Goal: Information Seeking & Learning: Learn about a topic

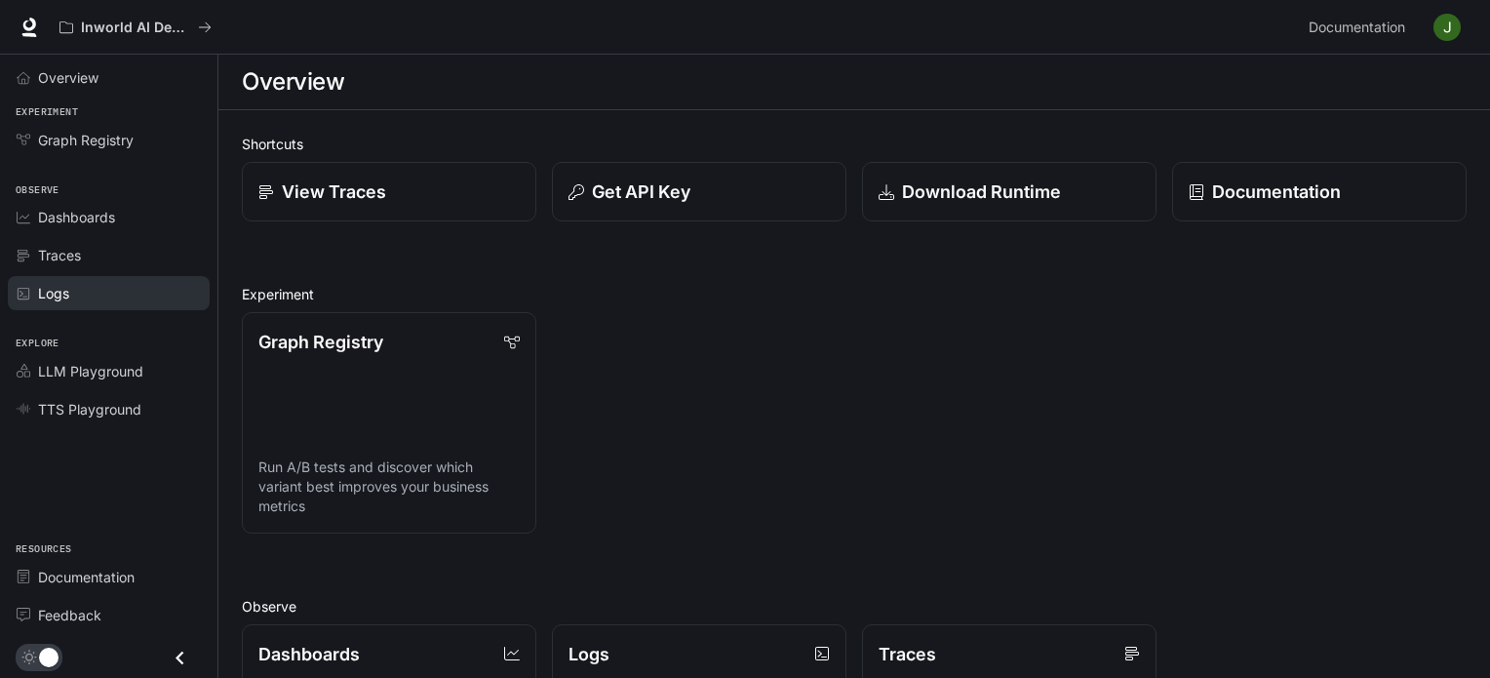
click at [84, 283] on div "Logs" at bounding box center [119, 293] width 163 height 20
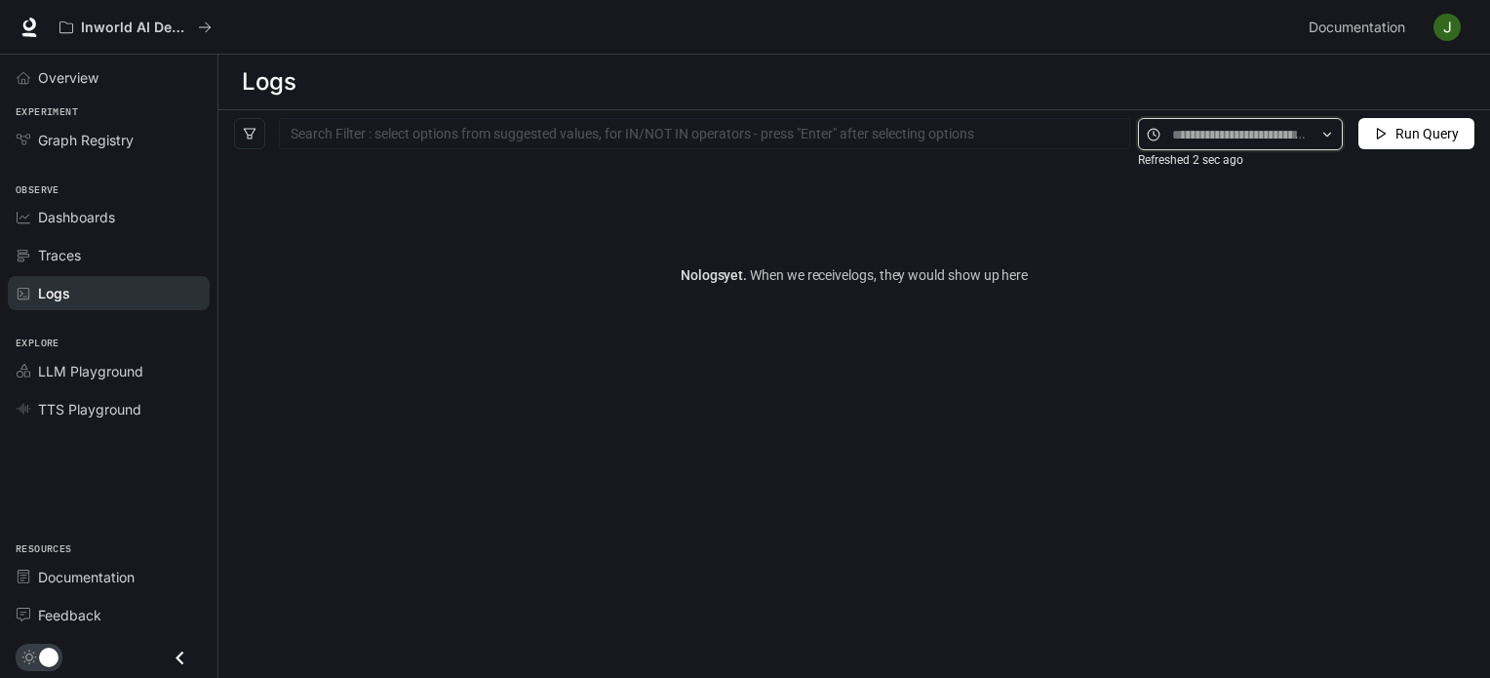
click at [1226, 137] on input "text" at bounding box center [1240, 134] width 136 height 21
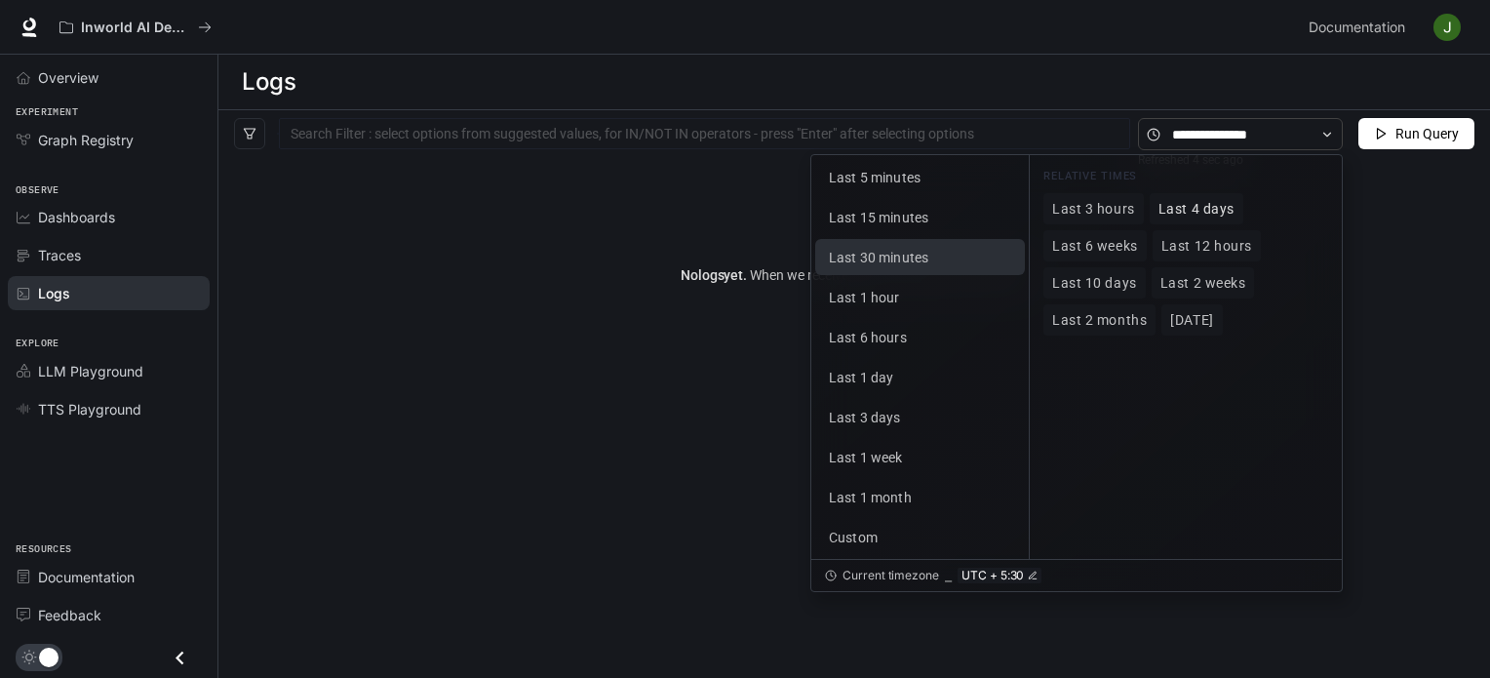
click at [1195, 210] on span "Last 4 days" at bounding box center [1196, 209] width 76 height 17
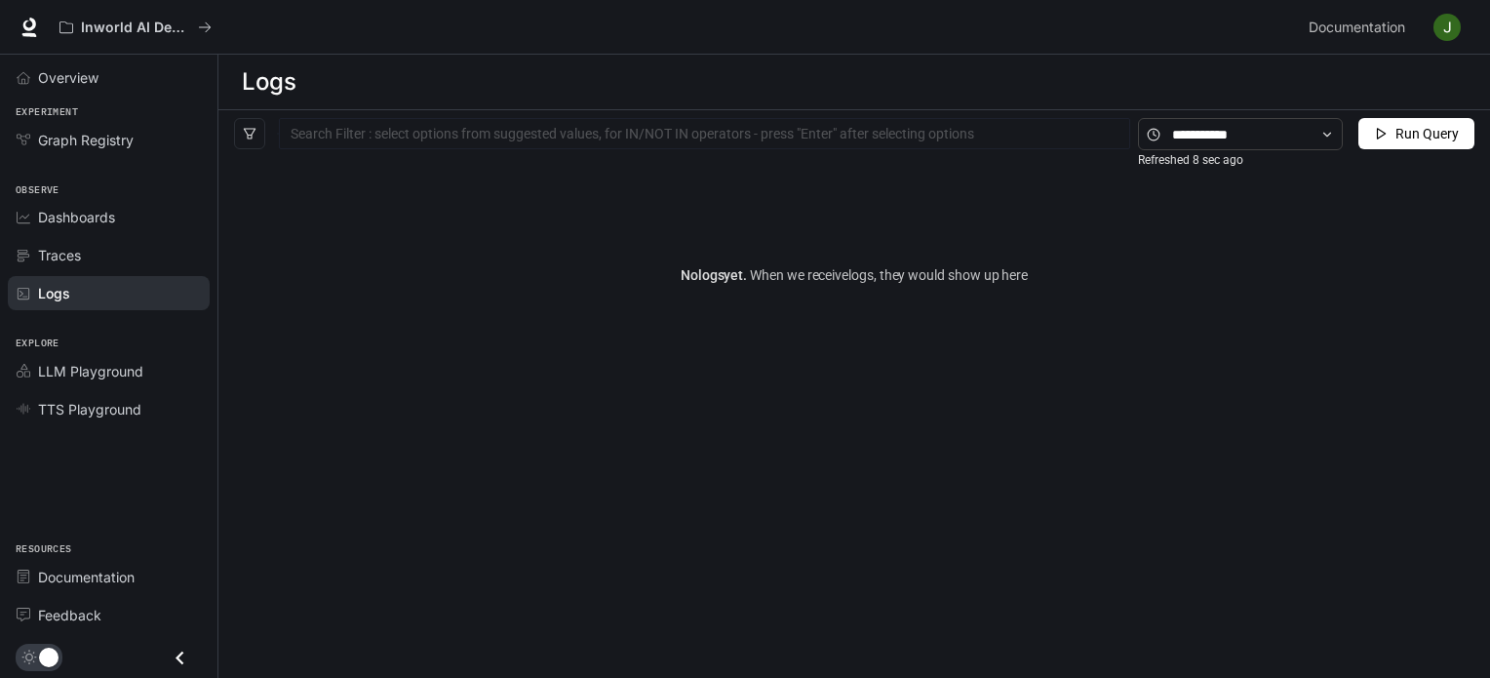
click at [1407, 132] on span "Run Query" at bounding box center [1426, 133] width 63 height 21
click at [1193, 125] on input "text" at bounding box center [1240, 134] width 136 height 21
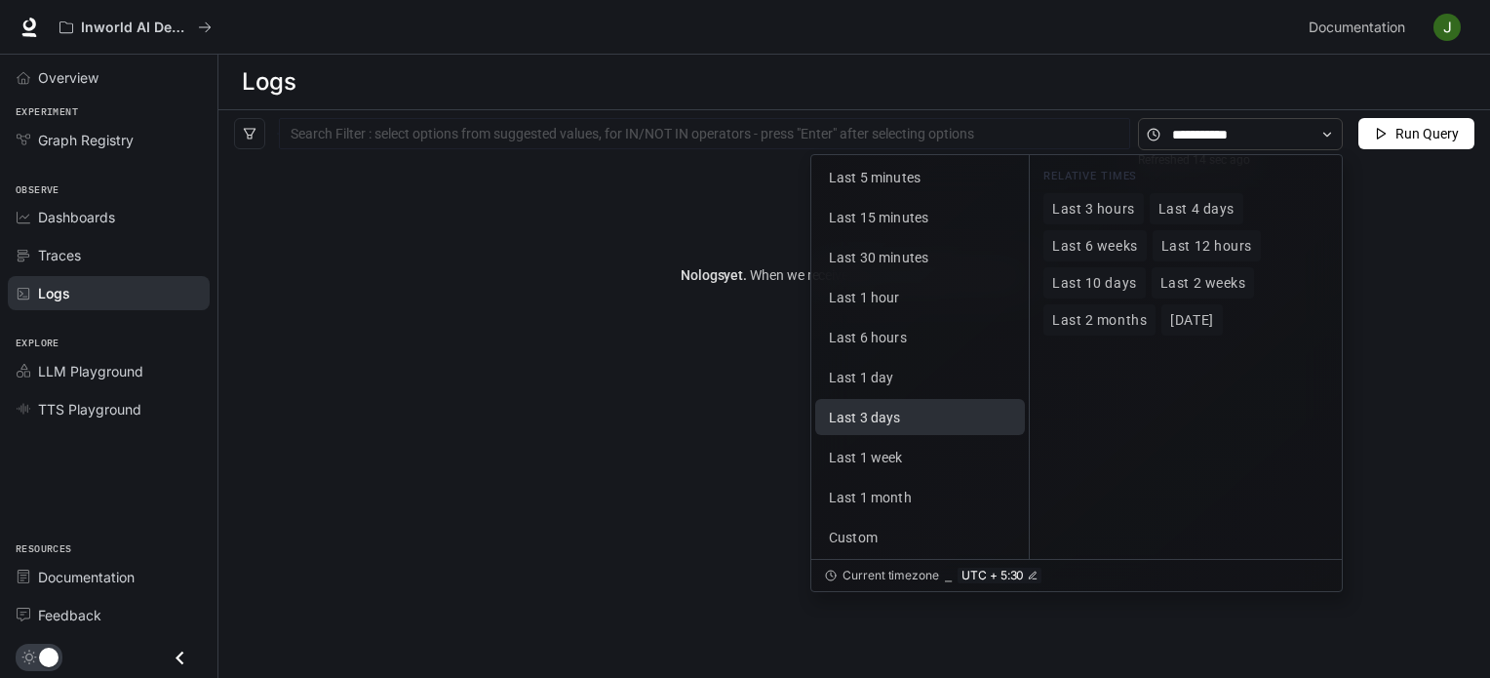
click at [890, 425] on span "Last 3 days" at bounding box center [865, 417] width 72 height 16
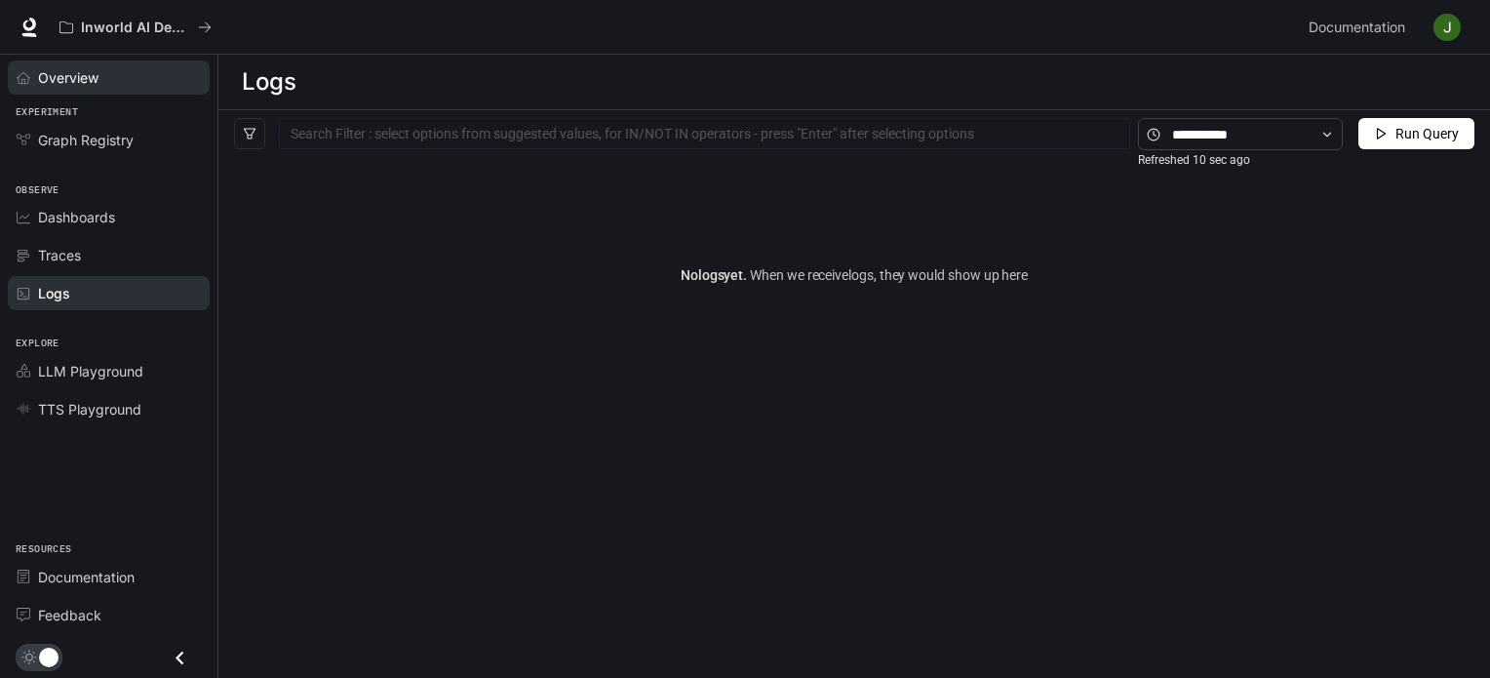
click at [70, 75] on span "Overview" at bounding box center [68, 77] width 60 height 20
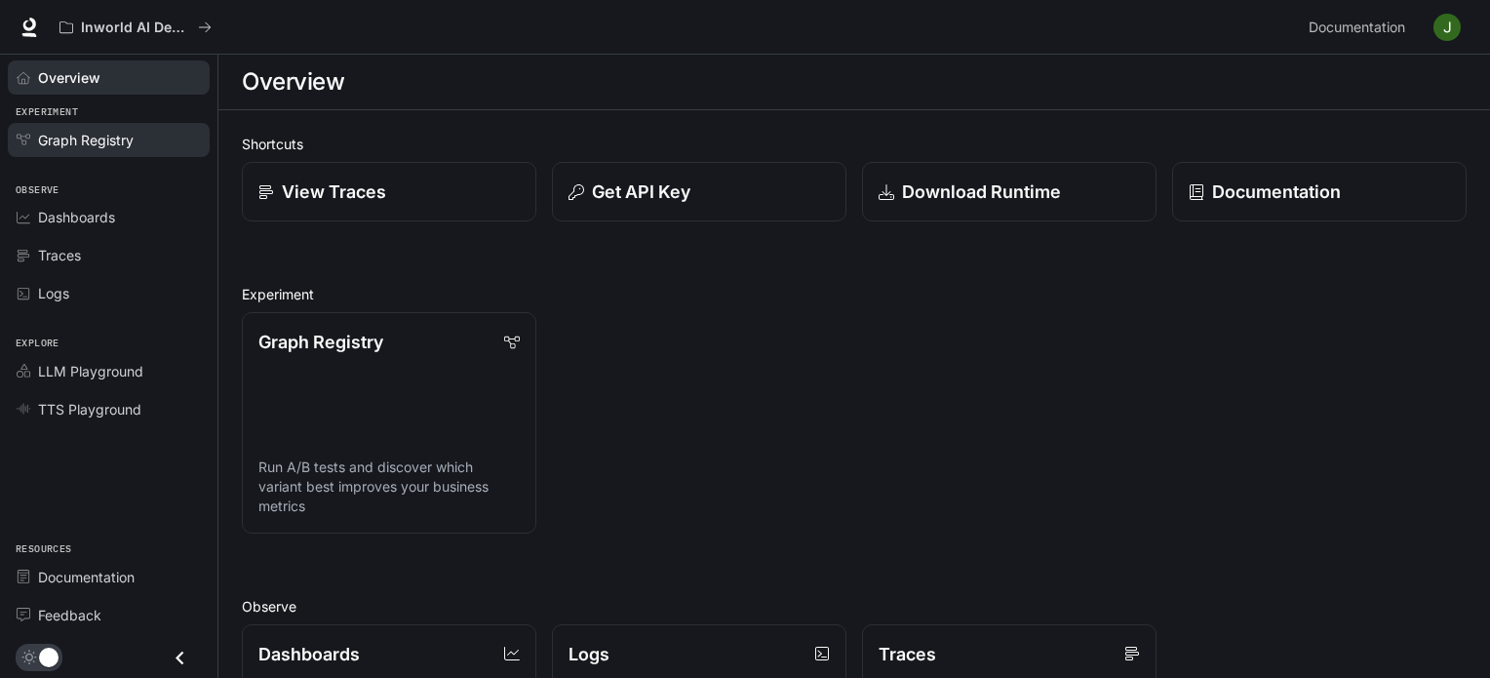
click at [92, 143] on span "Graph Registry" at bounding box center [86, 140] width 96 height 20
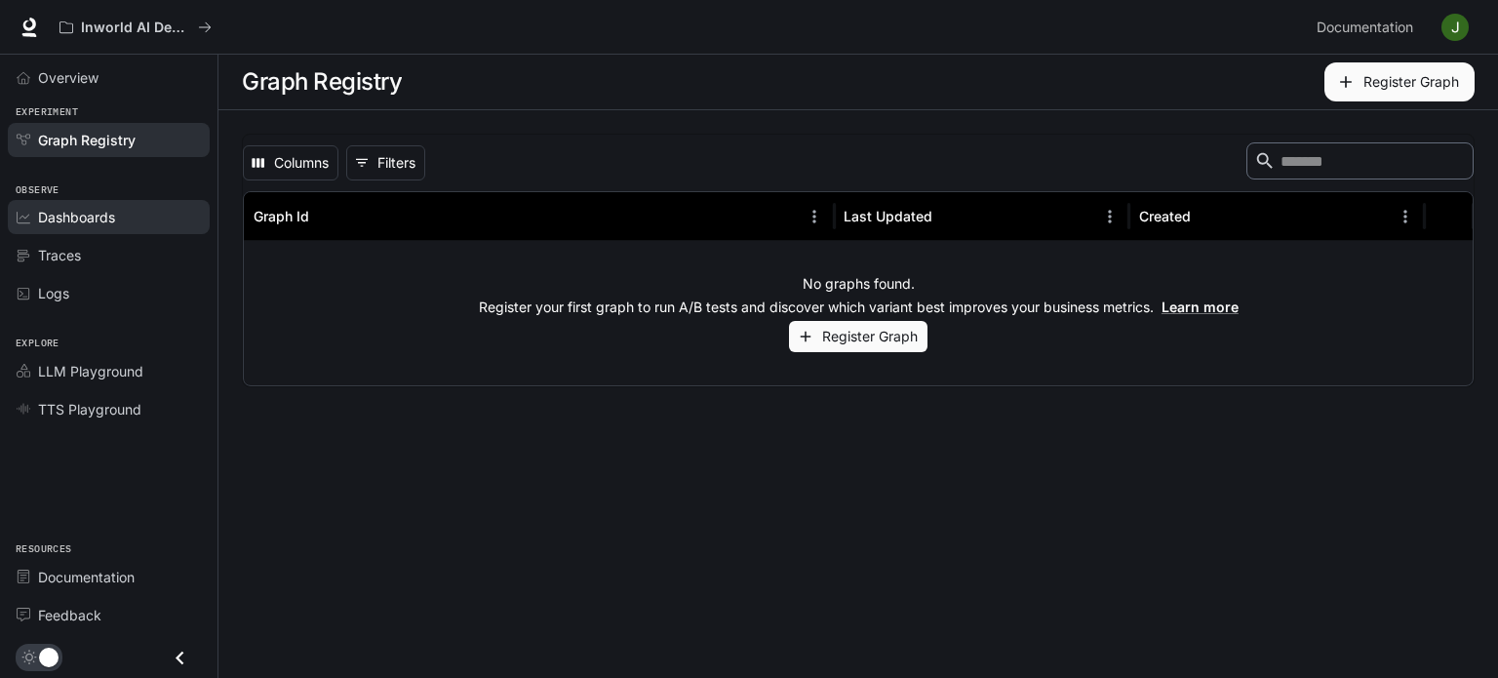
click at [110, 229] on link "Dashboards" at bounding box center [109, 217] width 202 height 34
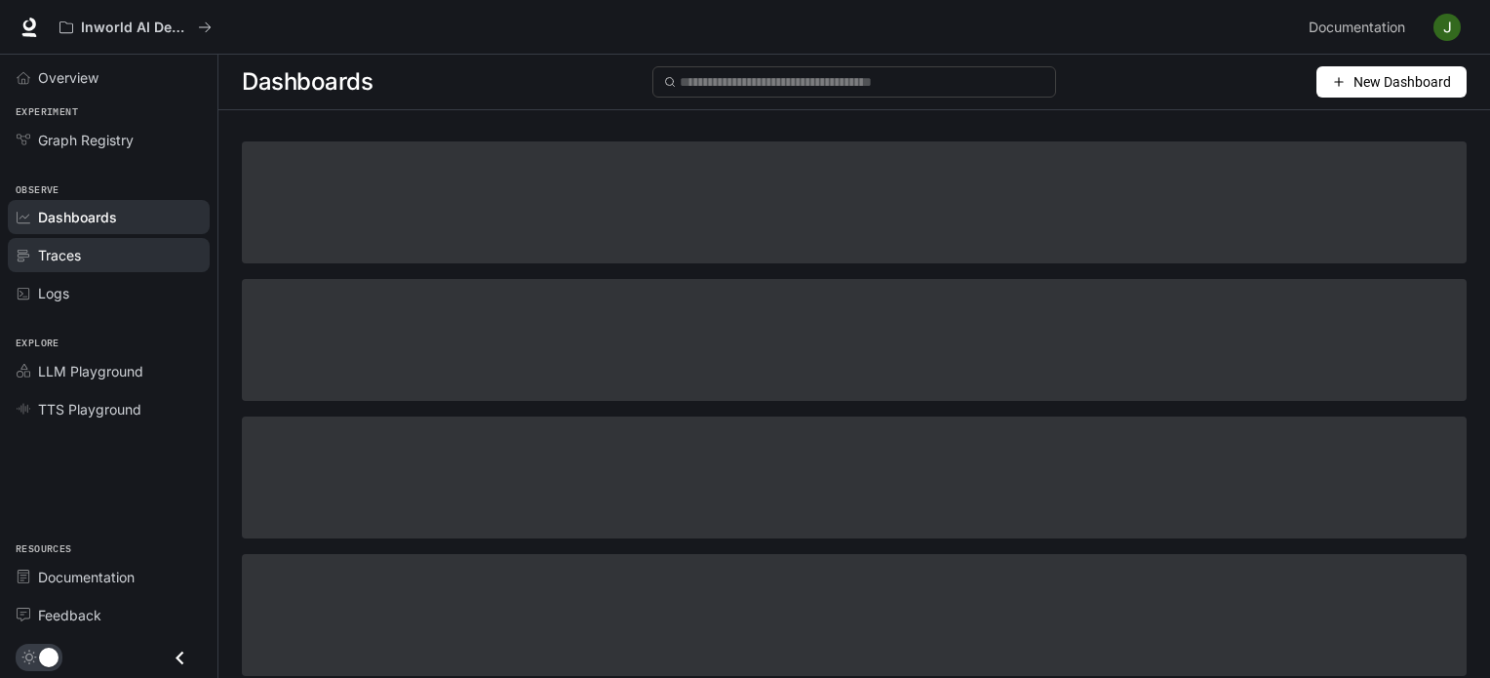
click at [89, 254] on div "Traces" at bounding box center [119, 255] width 163 height 20
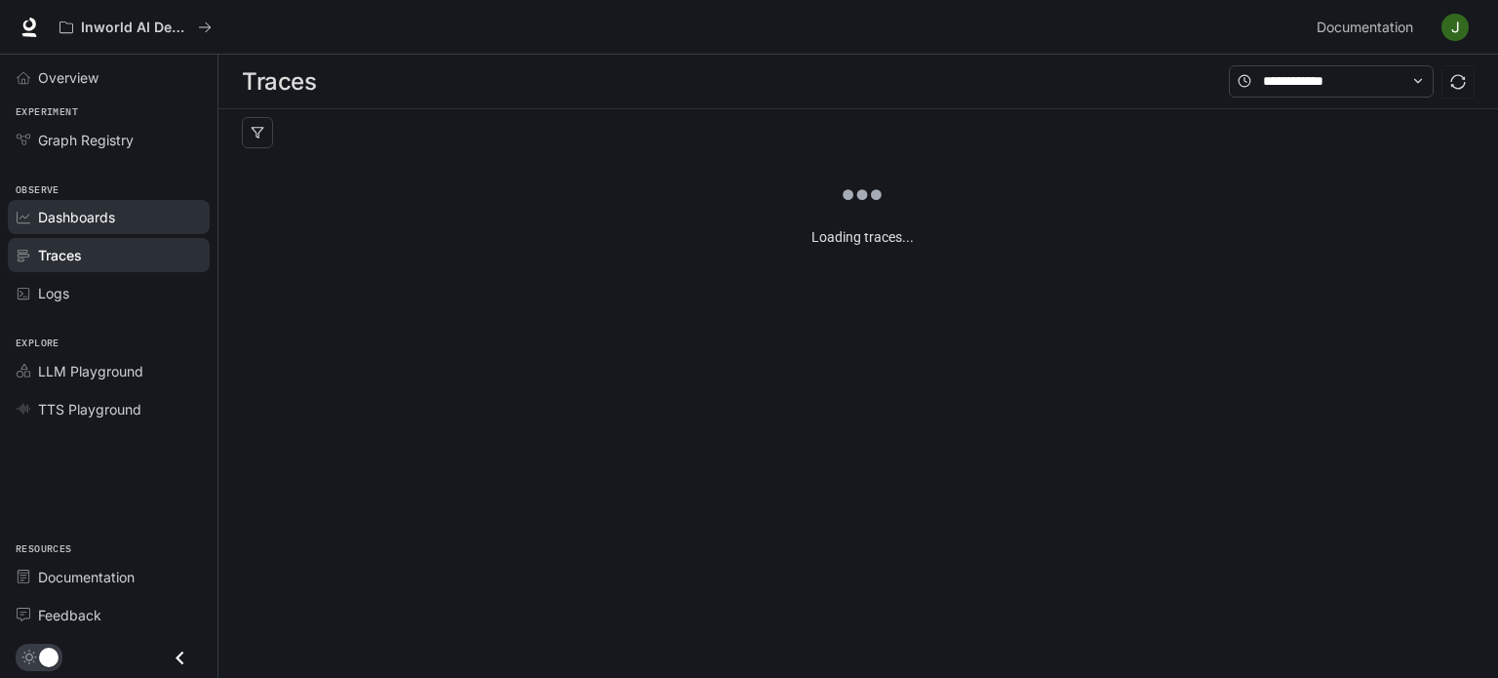
click at [122, 214] on div "Dashboards" at bounding box center [119, 217] width 163 height 20
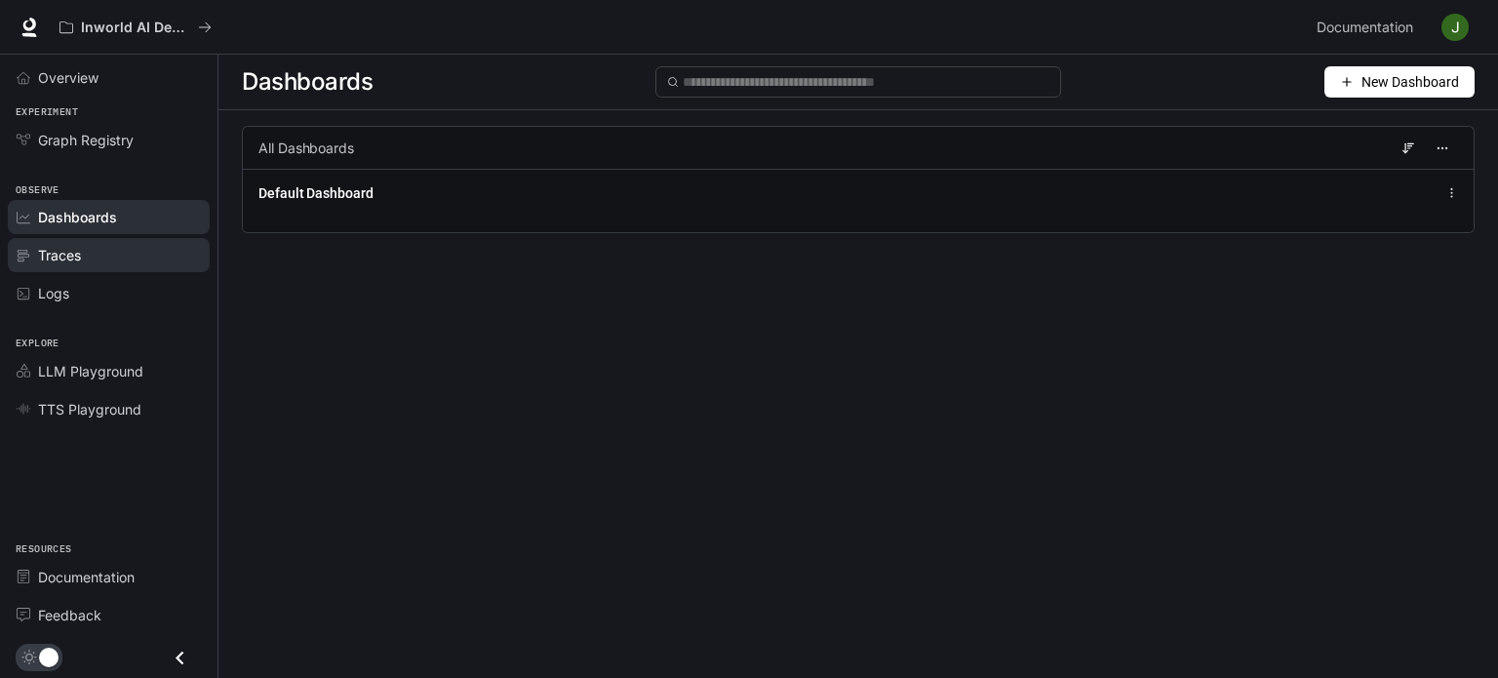
click at [57, 256] on span "Traces" at bounding box center [59, 255] width 43 height 20
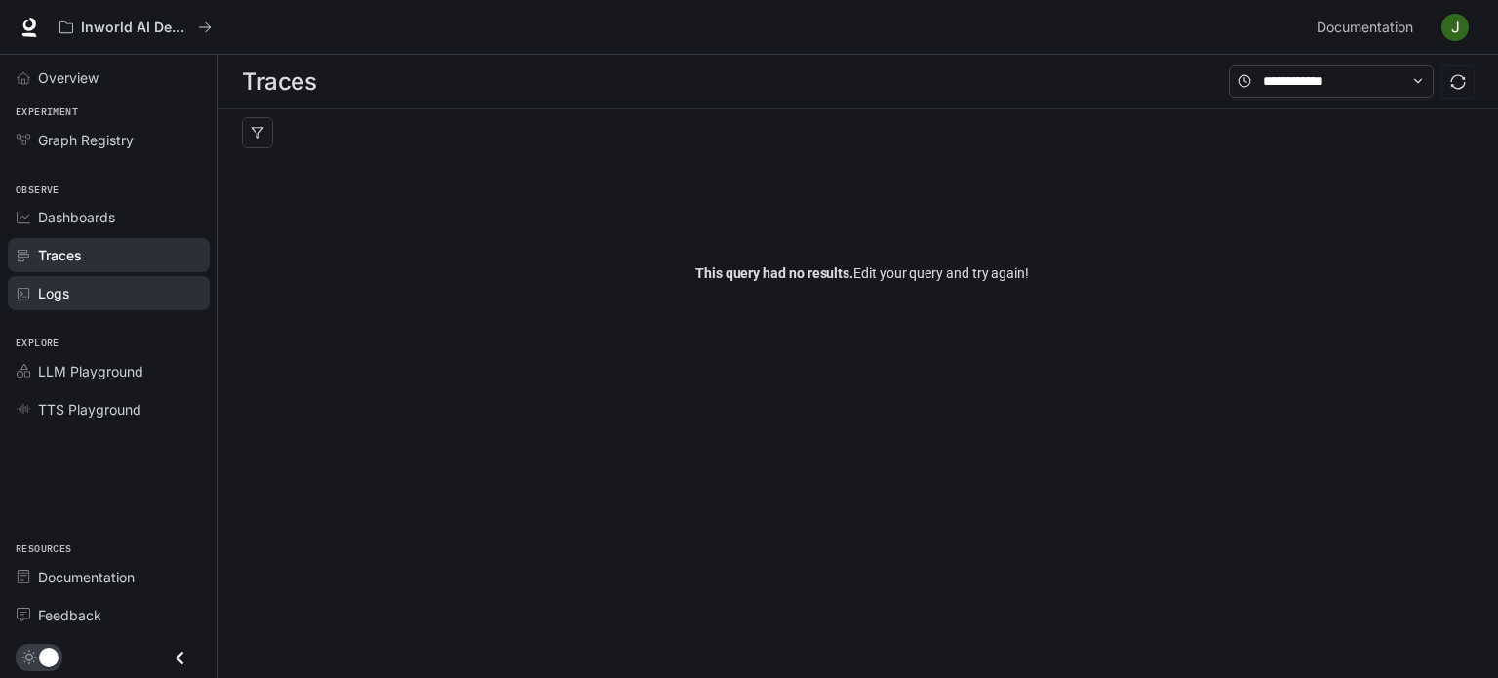
click at [82, 288] on div "Logs" at bounding box center [119, 293] width 163 height 20
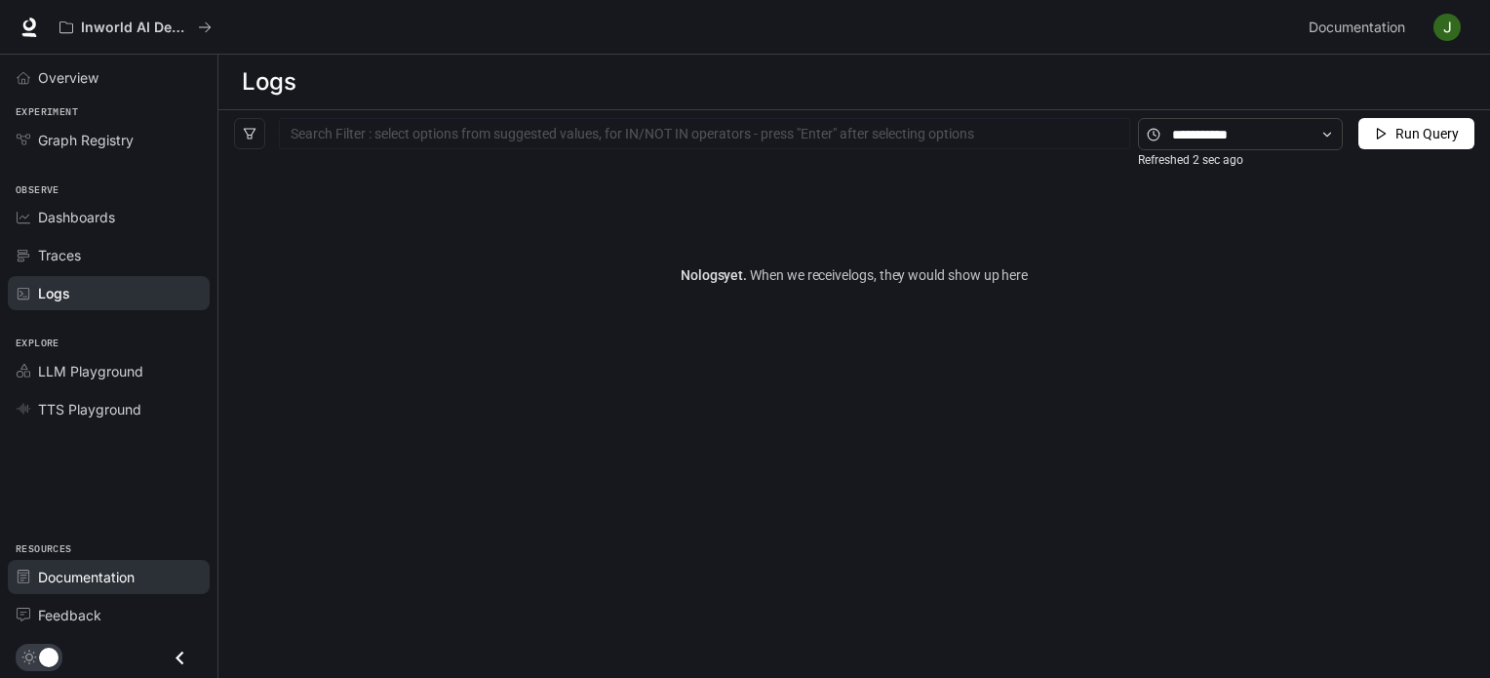
click at [135, 572] on span "Documentation" at bounding box center [86, 576] width 97 height 20
